Goal: Answer question/provide support

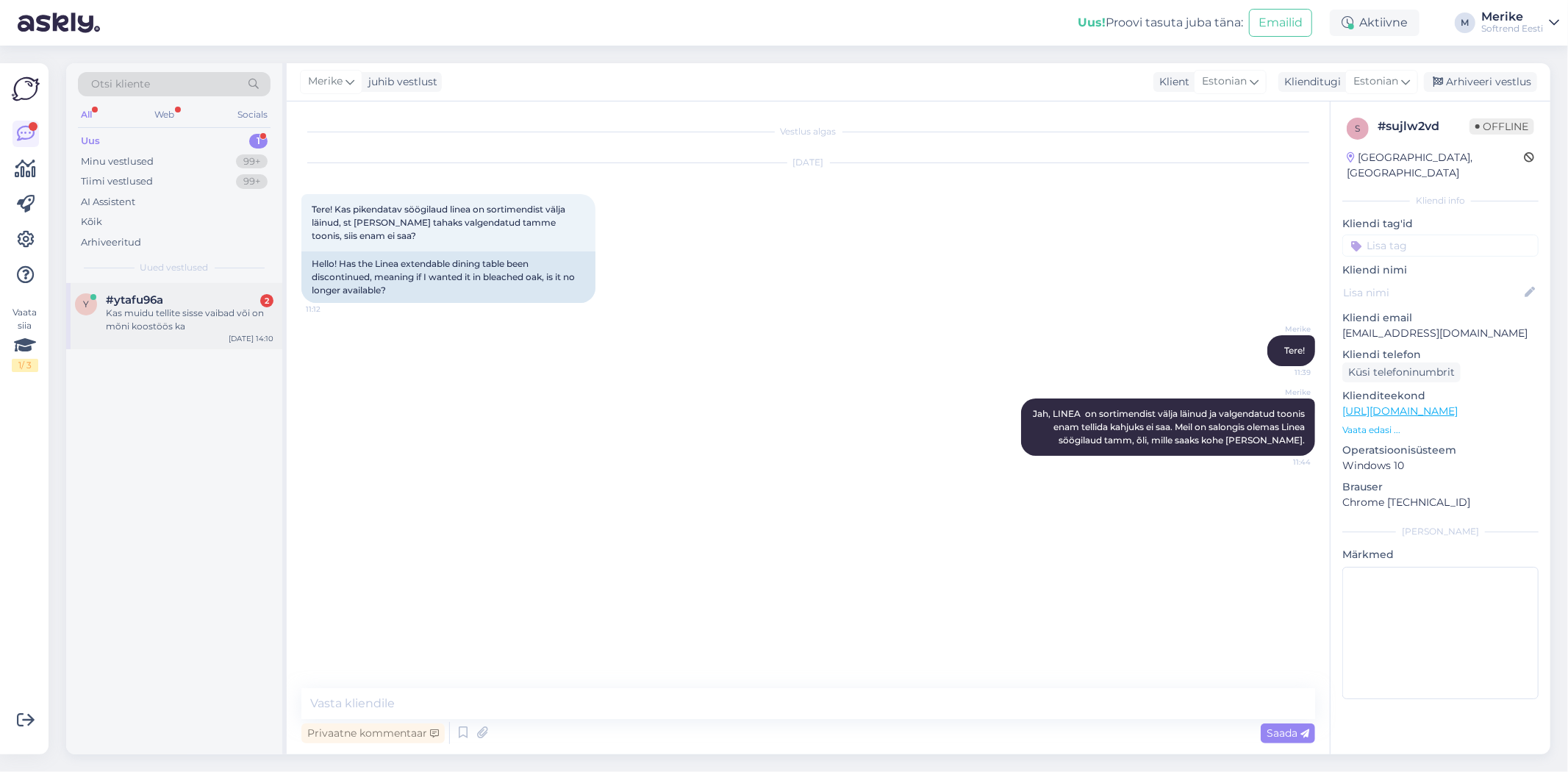
click at [175, 313] on div "Kas muidu tellite sisse vaibad või on mõni koostöös ka" at bounding box center [190, 319] width 168 height 26
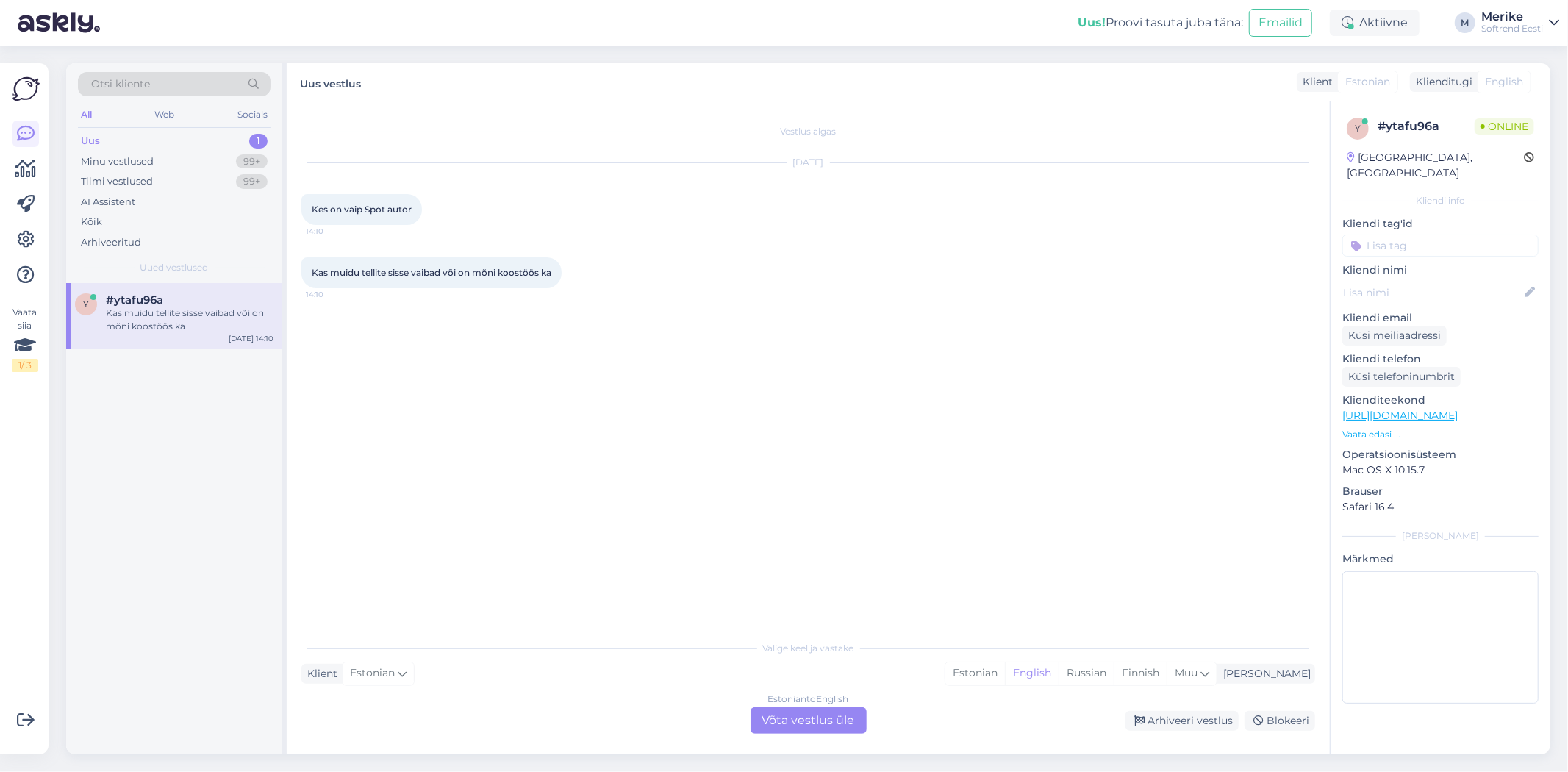
click at [776, 710] on div "Estonian to English Võta vestlus üle" at bounding box center [809, 720] width 116 height 26
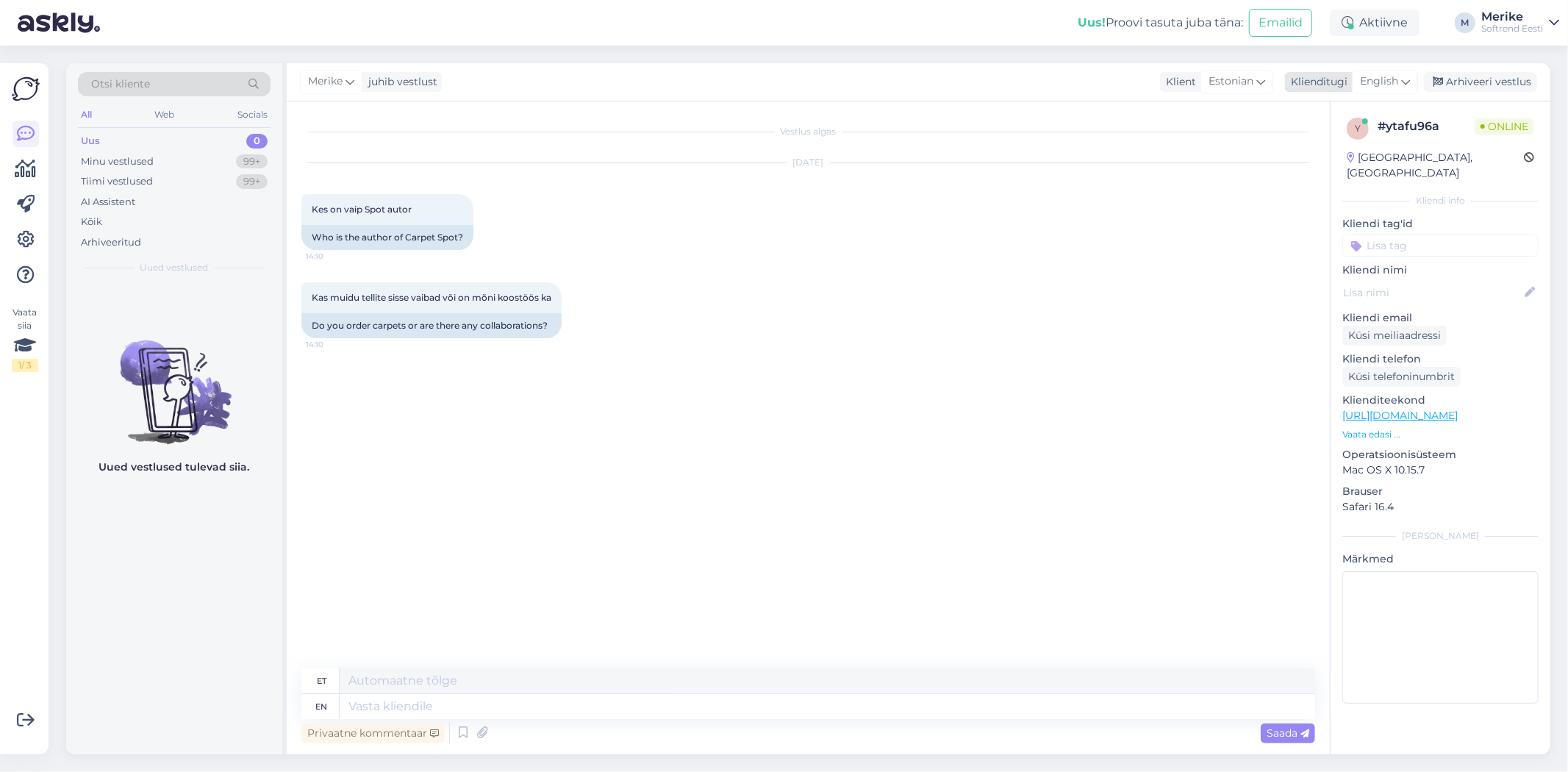
click at [1408, 83] on icon at bounding box center [1405, 82] width 9 height 16
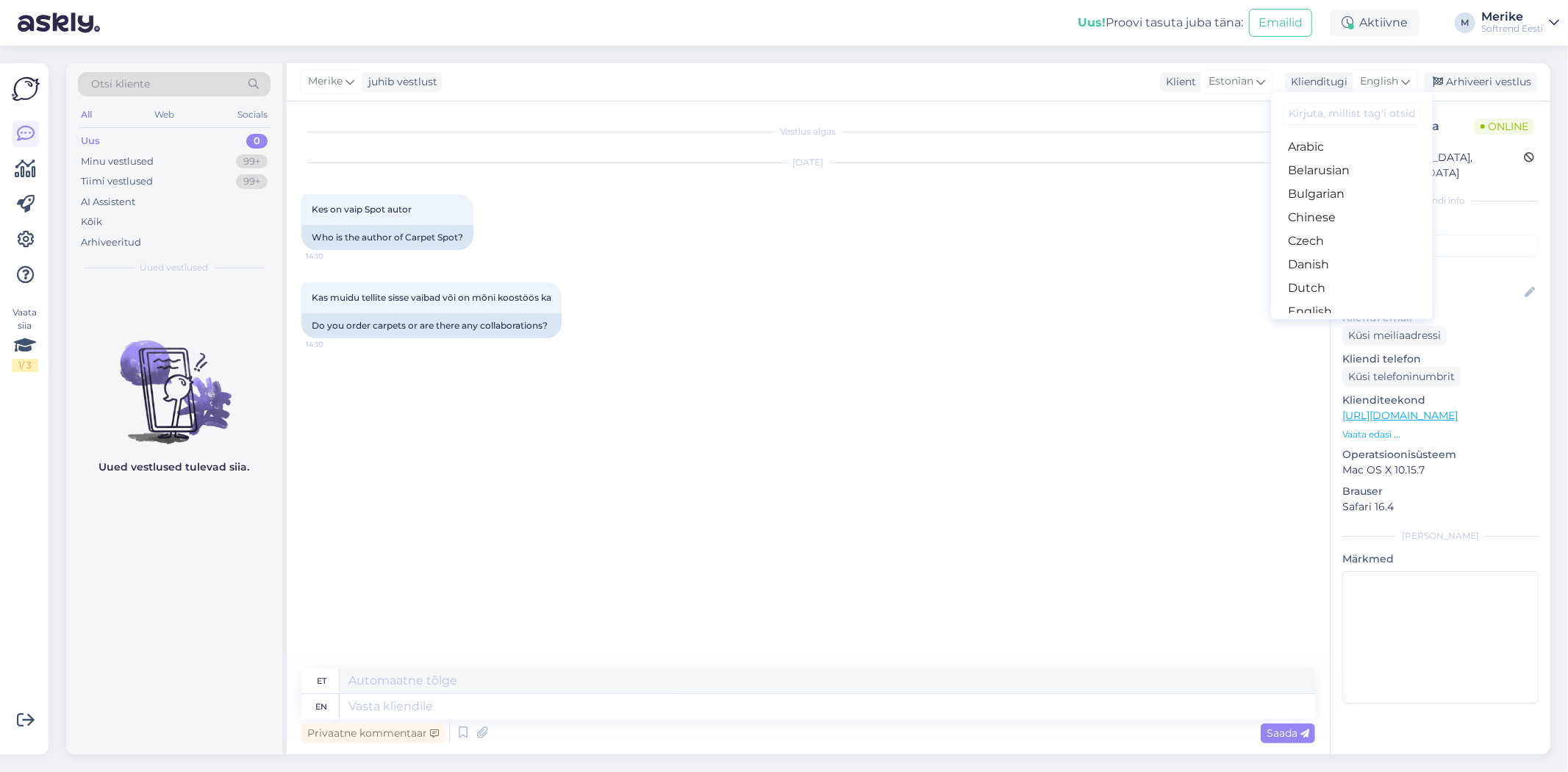
click at [1335, 323] on link "Estonian" at bounding box center [1352, 335] width 162 height 24
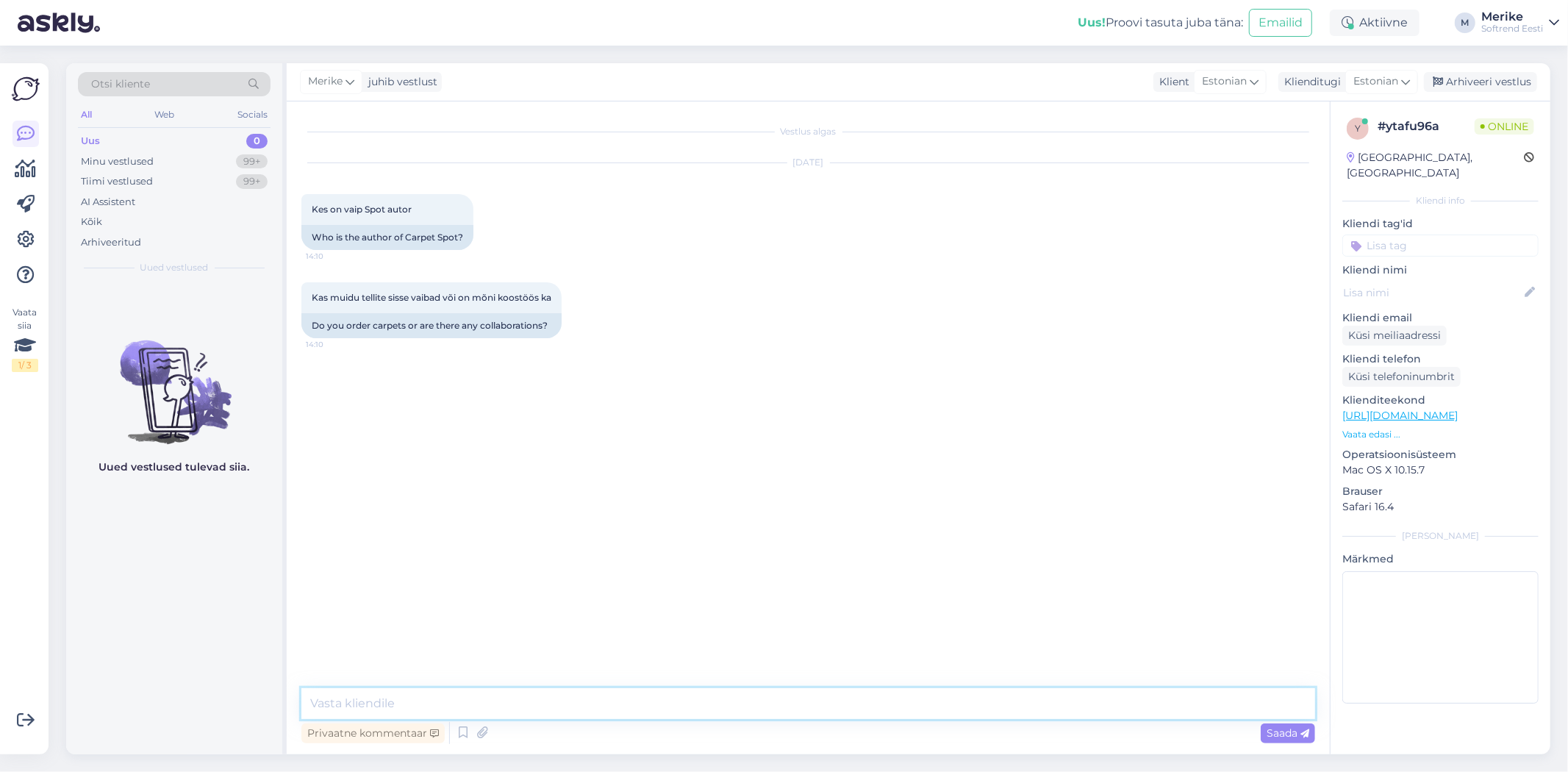
drag, startPoint x: 363, startPoint y: 713, endPoint x: 405, endPoint y: 702, distance: 43.4
click at [363, 712] on textarea at bounding box center [809, 703] width 1014 height 31
type textarea "t"
type textarea "Tere1"
type textarea "[PERSON_NAME], koostöö on [PERSON_NAME]"
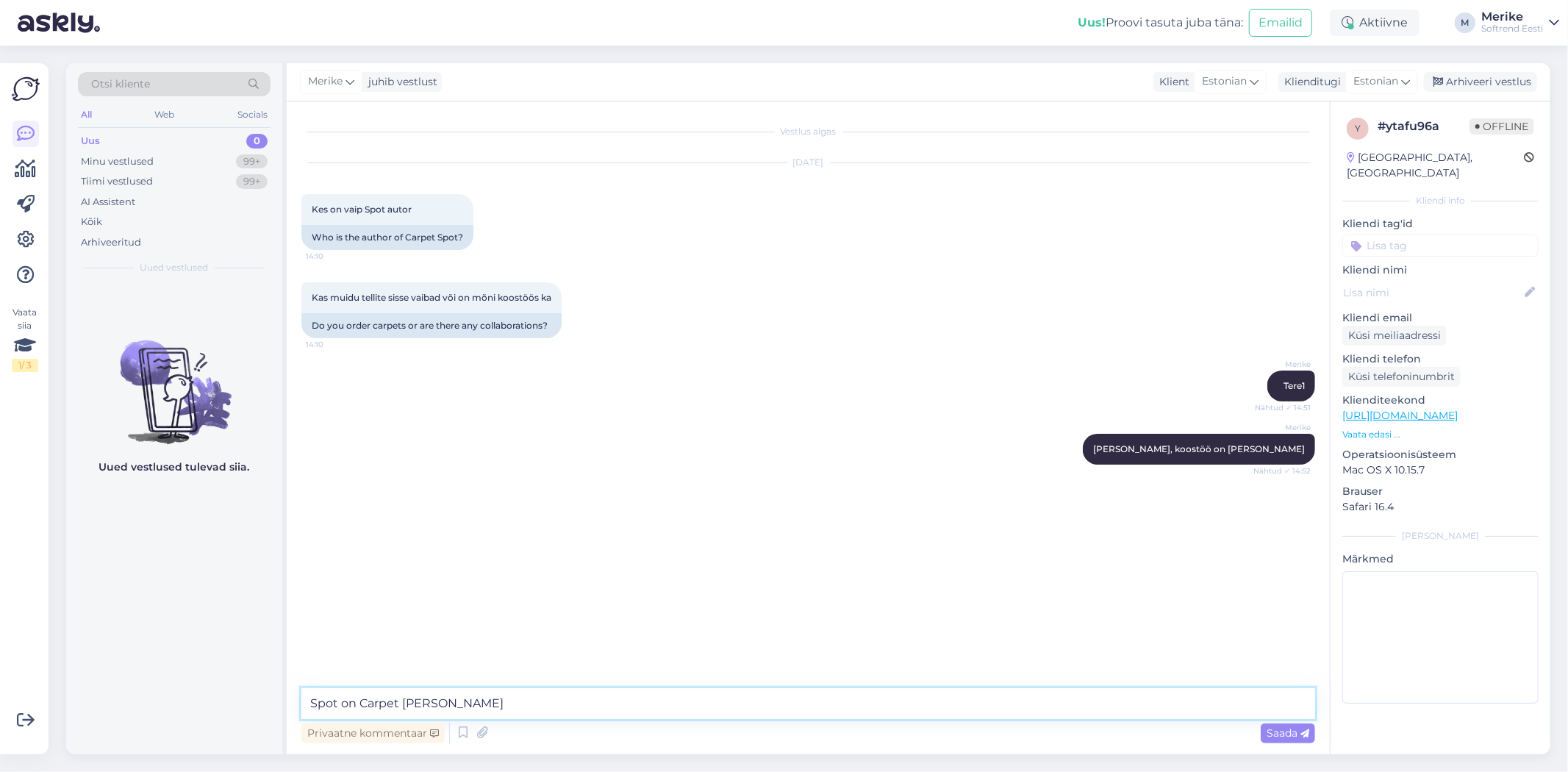
type textarea "Spot on Carpet Decori toode"
